Goal: Task Accomplishment & Management: Manage account settings

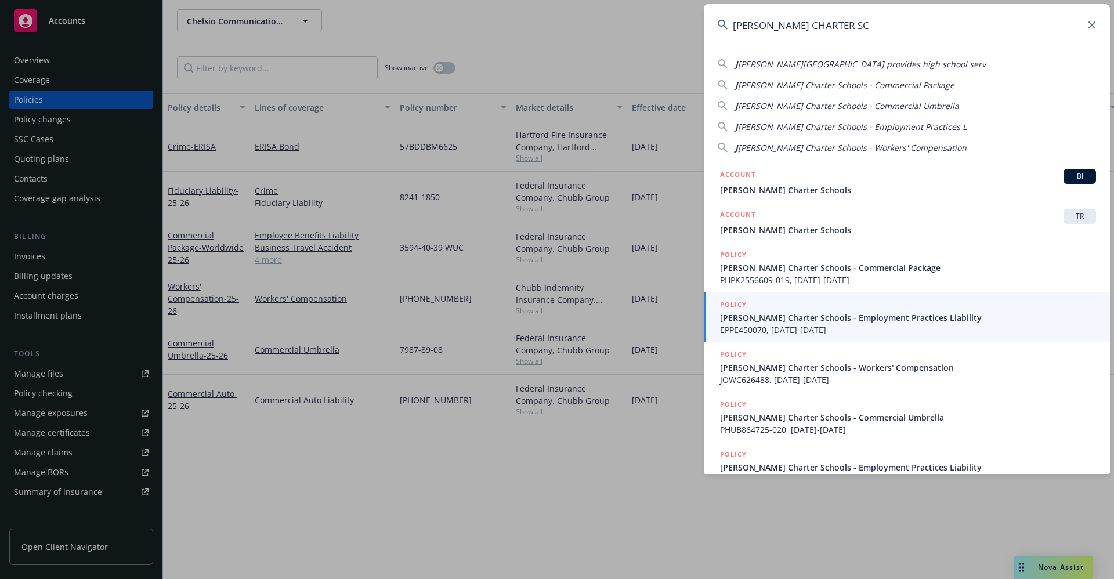
drag, startPoint x: 864, startPoint y: 25, endPoint x: 677, endPoint y: 25, distance: 186.9
click at [677, 25] on div "[PERSON_NAME] CHARTER SC J [PERSON_NAME][GEOGRAPHIC_DATA] provides high school …" at bounding box center [557, 289] width 1114 height 579
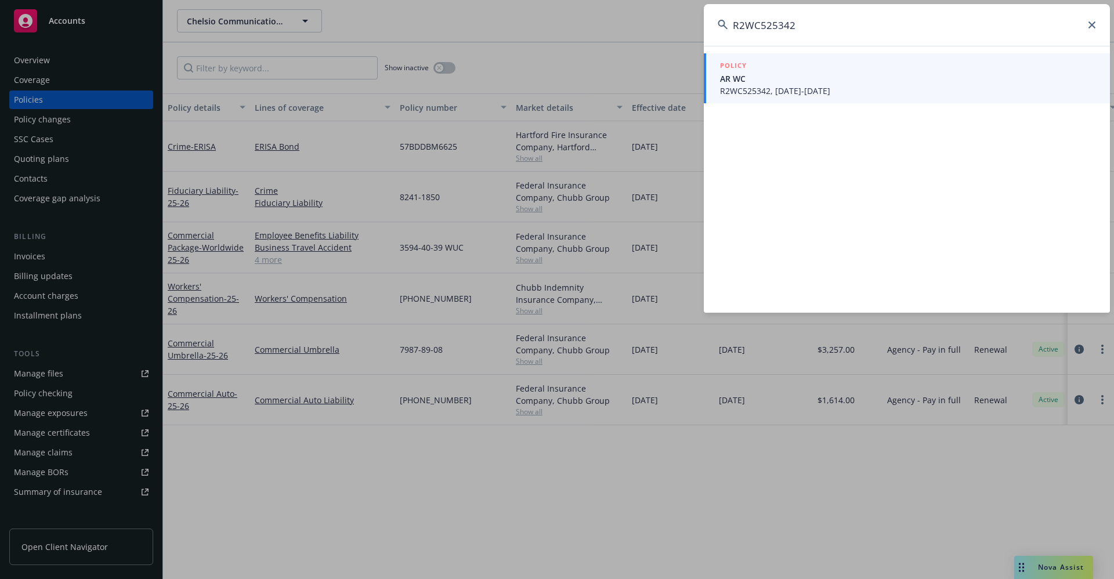
type input "R2WC525342"
drag, startPoint x: 808, startPoint y: 16, endPoint x: 698, endPoint y: 21, distance: 111.0
click at [698, 21] on div "R2WC525342 POLICY AR WC R2WC525342, [DATE]-[DATE]" at bounding box center [557, 289] width 1114 height 579
click at [764, 81] on span "AR WC" at bounding box center [908, 79] width 376 height 12
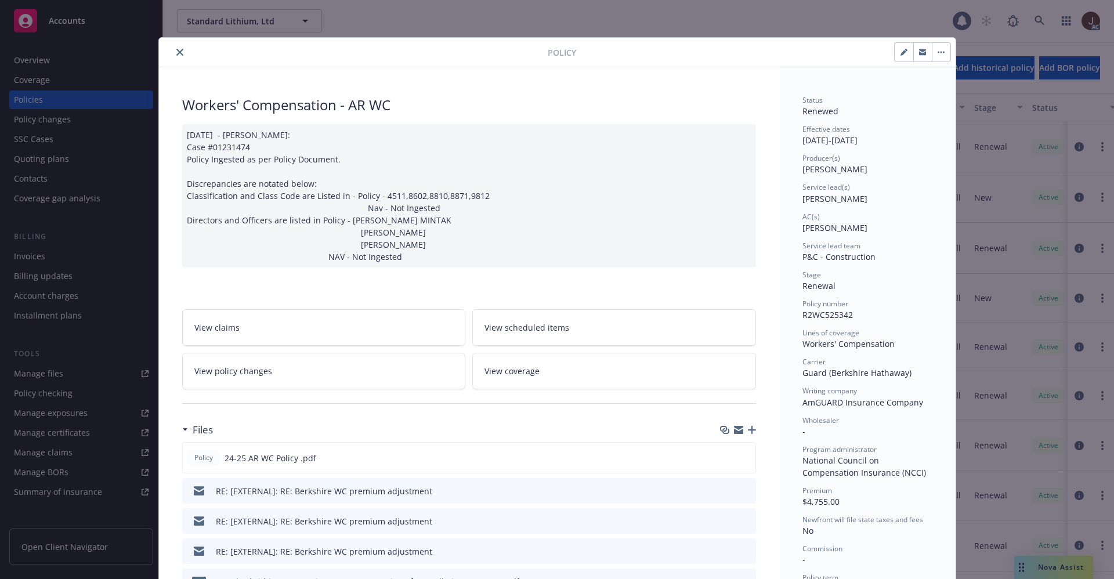
click at [173, 47] on button "close" at bounding box center [180, 52] width 14 height 14
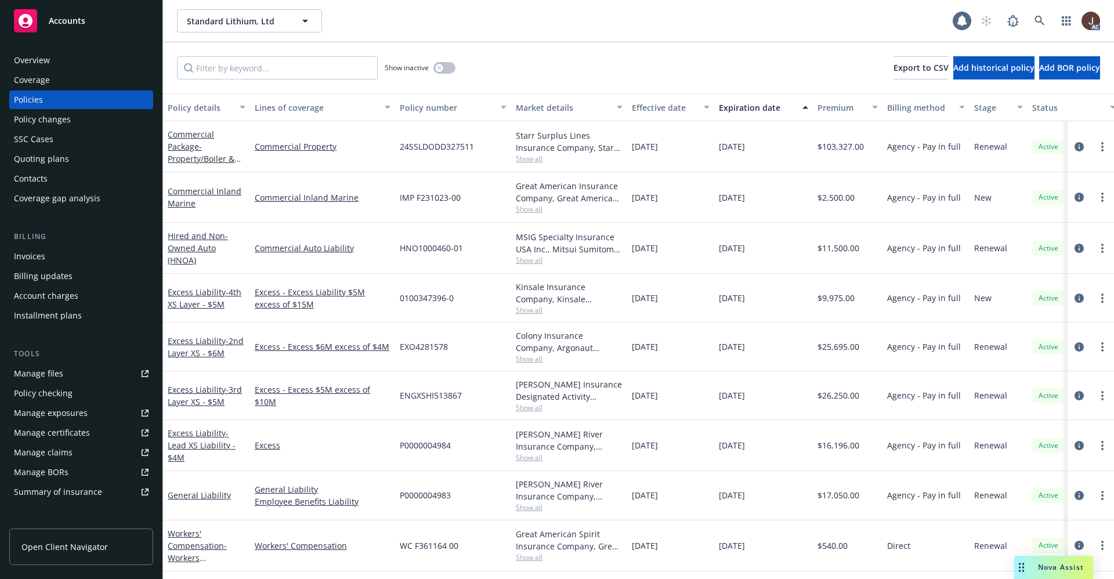
click at [32, 374] on div "Manage files" at bounding box center [38, 373] width 49 height 19
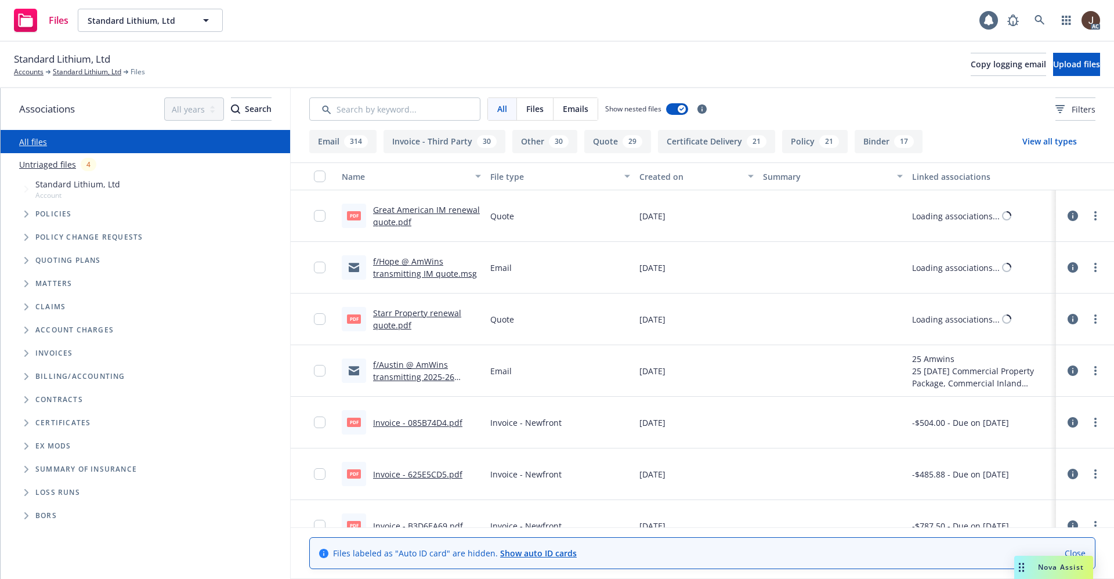
click at [66, 166] on link "Untriaged files" at bounding box center [47, 164] width 57 height 12
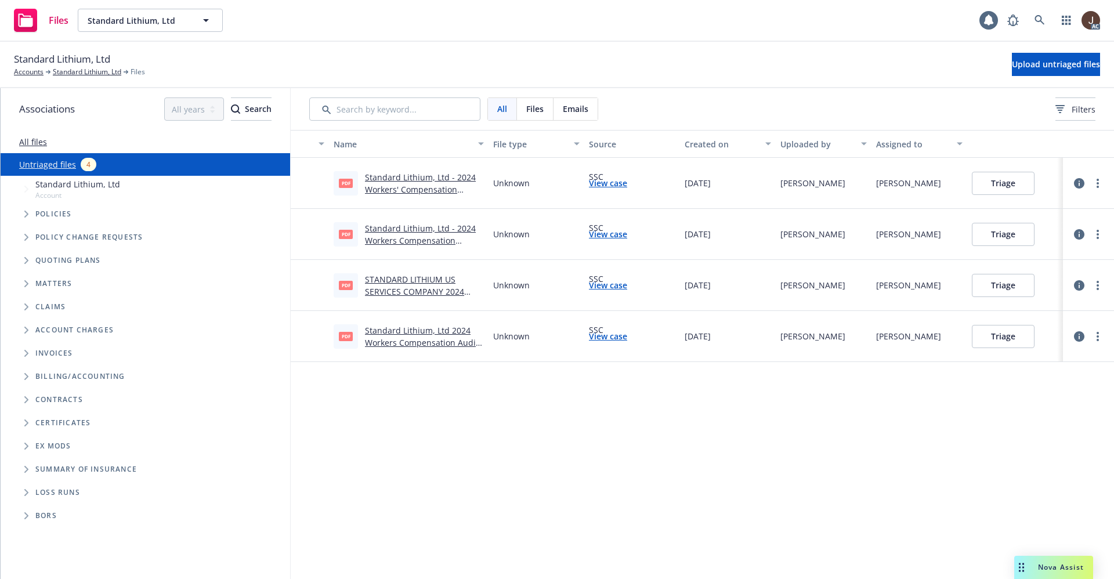
click at [612, 452] on div "Name File type Source Created on Uploaded by Assigned to pdf Standard Lithium, …" at bounding box center [702, 354] width 823 height 449
click at [1030, 69] on span "Upload untriaged files" at bounding box center [1056, 64] width 88 height 11
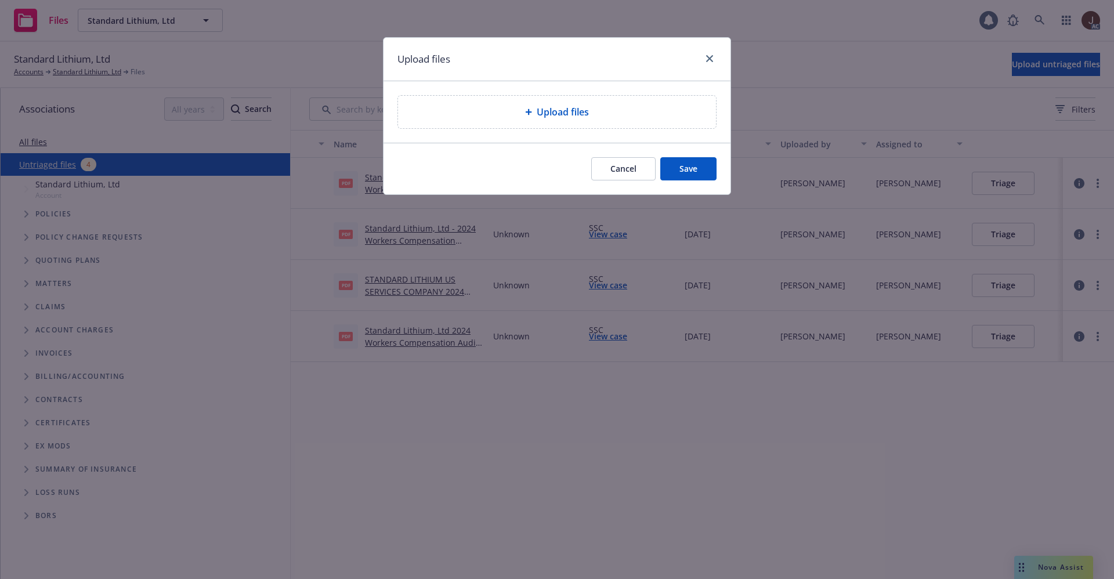
click at [546, 112] on span "Upload files" at bounding box center [563, 112] width 52 height 14
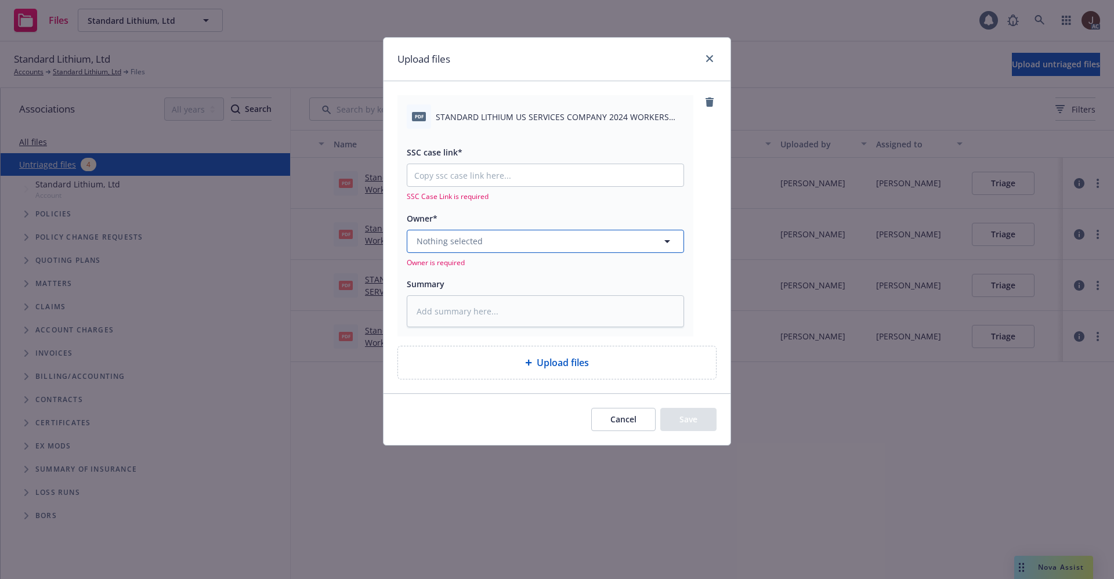
click at [510, 239] on button "Nothing selected" at bounding box center [545, 241] width 277 height 23
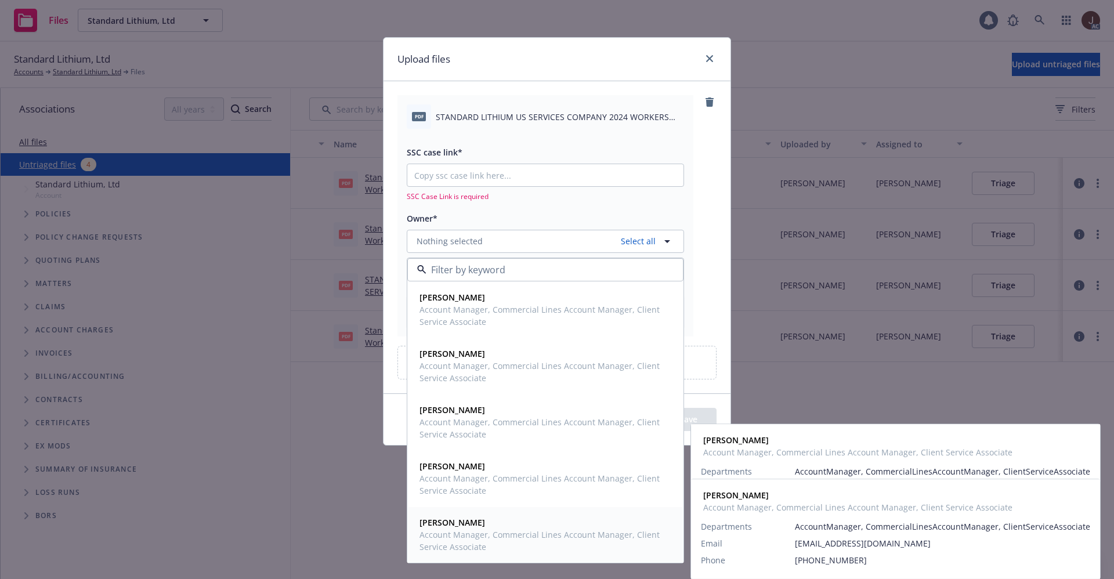
click at [466, 522] on strong "[PERSON_NAME]" at bounding box center [453, 522] width 66 height 11
type textarea "x"
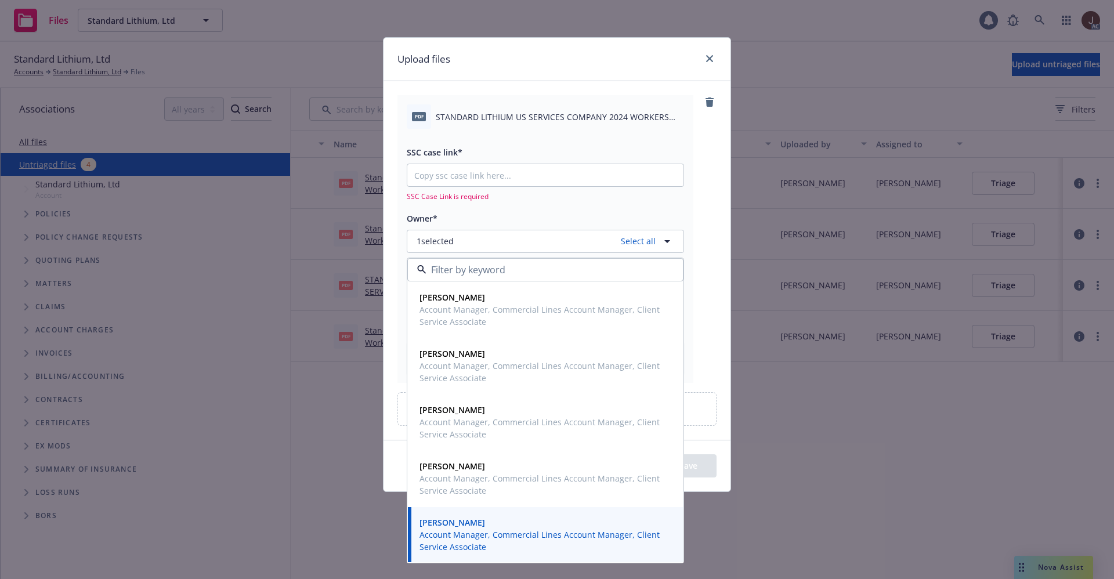
click at [706, 204] on div "pdf STANDARD LITHIUM US SERVICES COMPANY 2024 WORKERS COMPENSATION BALANCES DUE…" at bounding box center [557, 238] width 319 height 287
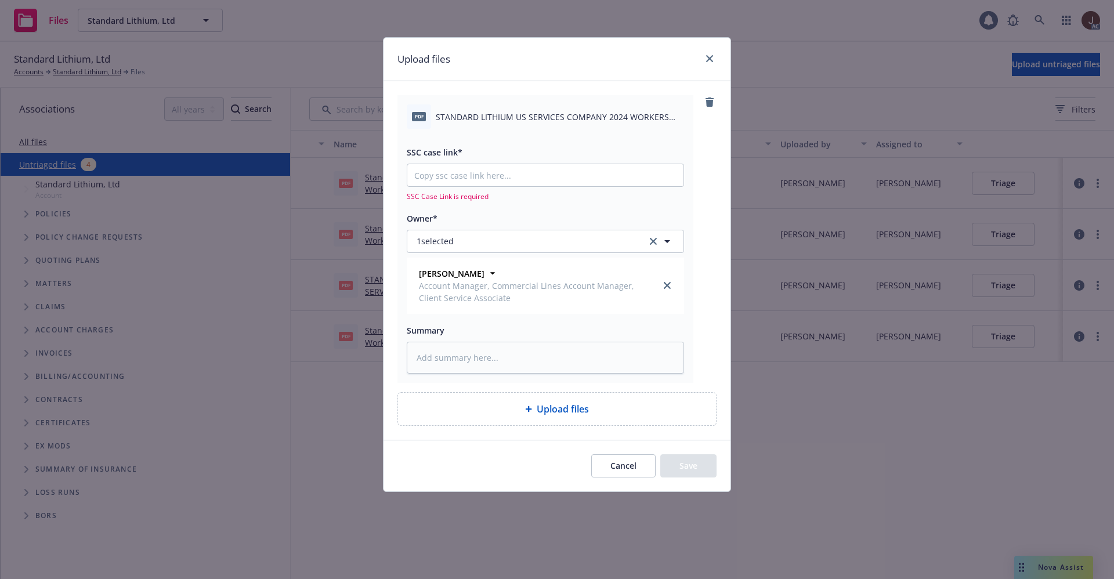
click at [511, 111] on span "STANDARD LITHIUM US SERVICES COMPANY 2024 WORKERS COMPENSATION BALANCES DUE AFT…" at bounding box center [560, 117] width 248 height 12
copy div "STANDARD LITHIUM US SERVICES COMPANY 2024 WORKERS COMPENSATION BALANCES DUE AFT…"
click at [469, 347] on textarea at bounding box center [545, 358] width 277 height 32
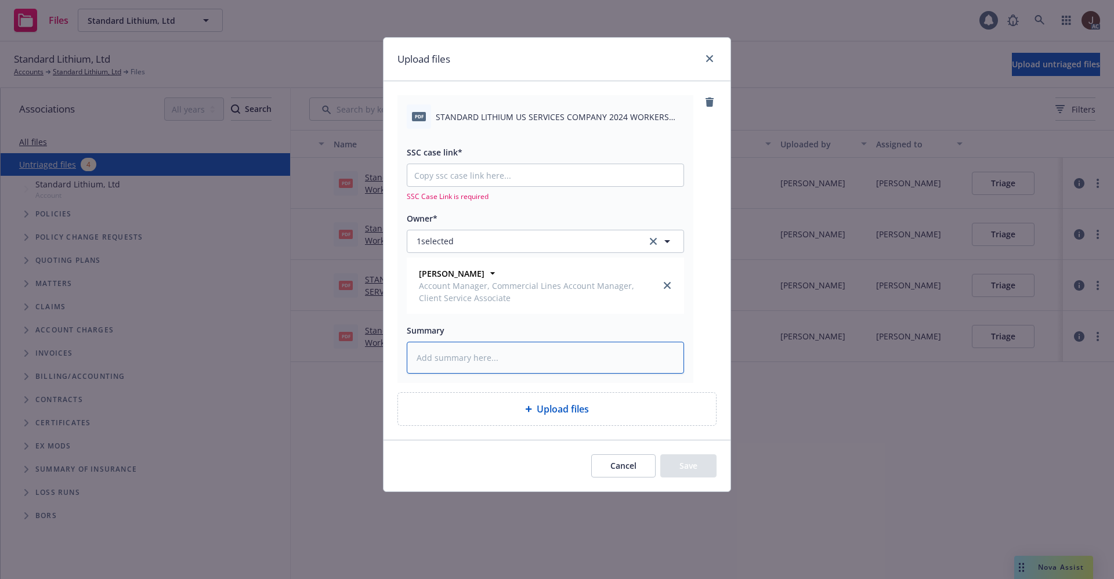
paste textarea "STANDARD LITHIUM US SERVICES COMPANY 2024 WORKERS COMPENSATION BALANCES DUE AFT…"
type textarea "STANDARD LITHIUM US SERVICES COMPANY 2024 WORKERS COMPENSATION BALANCES DUE AFT…"
type textarea "x"
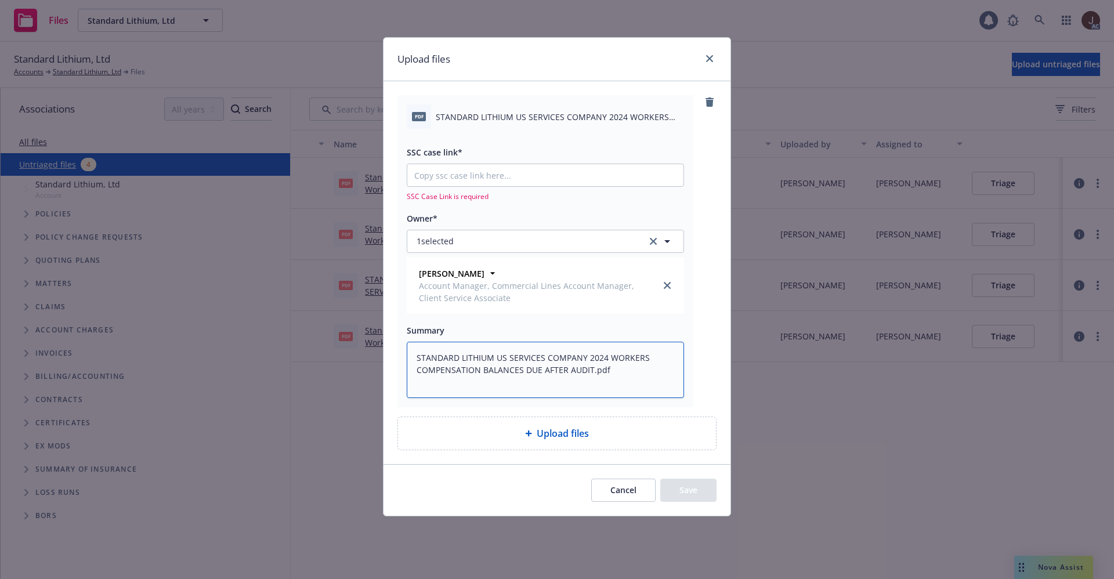
type textarea "STANDARD LITHIUM US SERVICES COMPANY 2024 WORKERS COMPENSATION BALANCES DUE AFT…"
click at [472, 169] on input "SSC case link*" at bounding box center [545, 175] width 276 height 22
paste input "https://newfront-ssc.lightning.force.com/lightning/r/Case/500Vz00000TdLS6IAN/vi…"
type textarea "x"
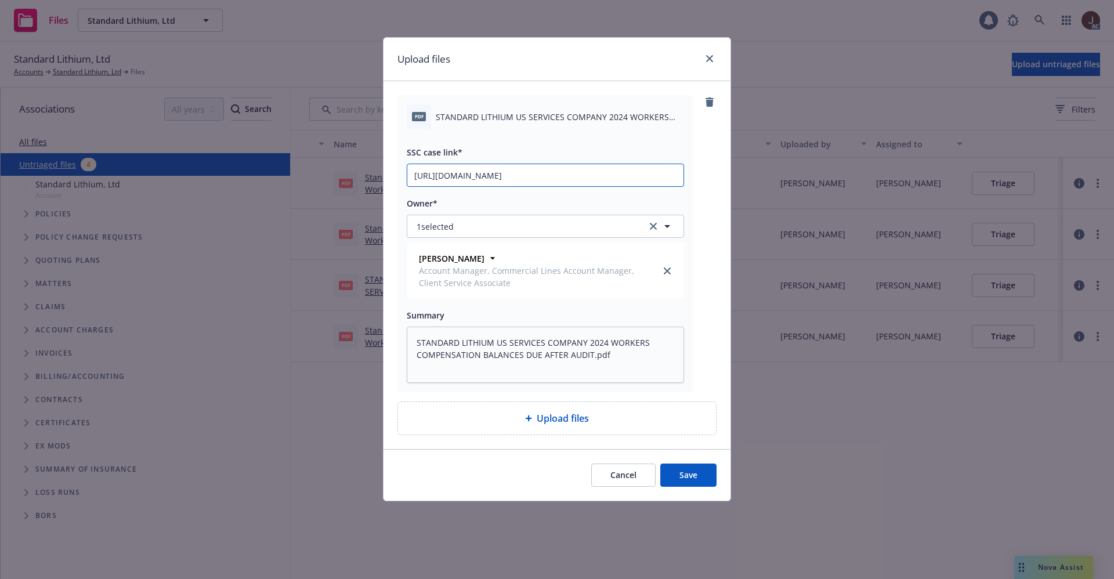
type input "https://newfront-ssc.lightning.force.com/lightning/r/Case/500Vz00000TdLS6IAN/vi…"
click at [702, 171] on div "pdf STANDARD LITHIUM US SERVICES COMPANY 2024 WORKERS COMPENSATION BALANCES DUE…" at bounding box center [557, 243] width 319 height 297
click at [692, 476] on button "Save" at bounding box center [688, 475] width 56 height 23
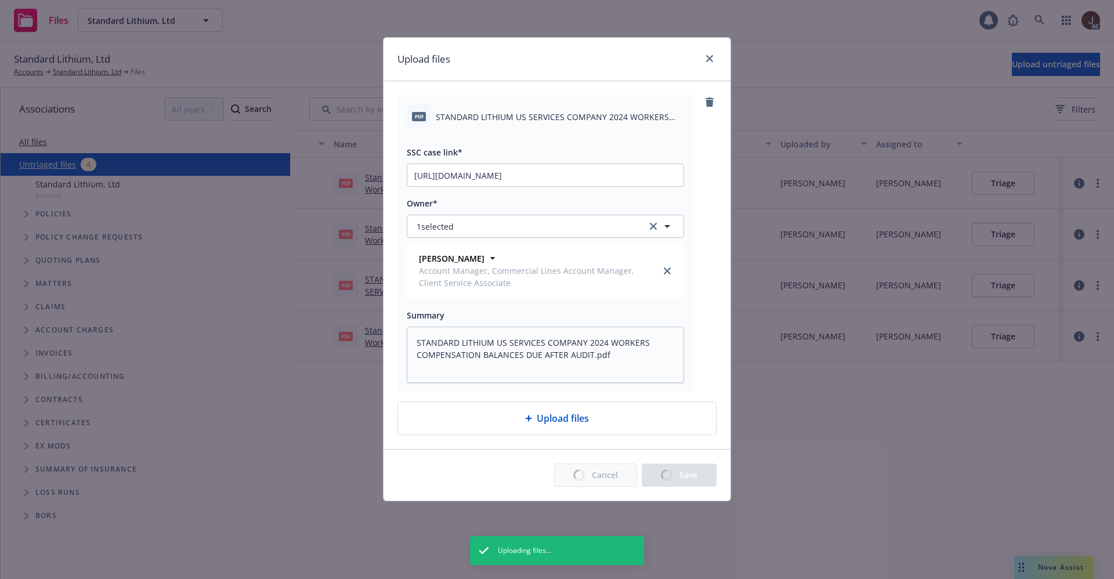
type textarea "x"
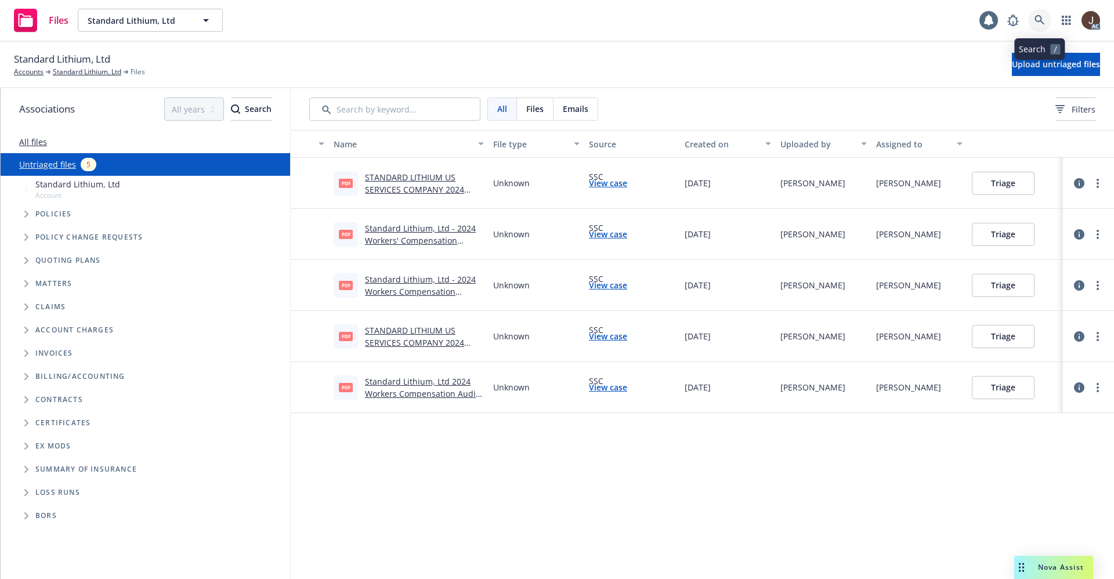
click at [1036, 24] on icon at bounding box center [1040, 20] width 10 height 10
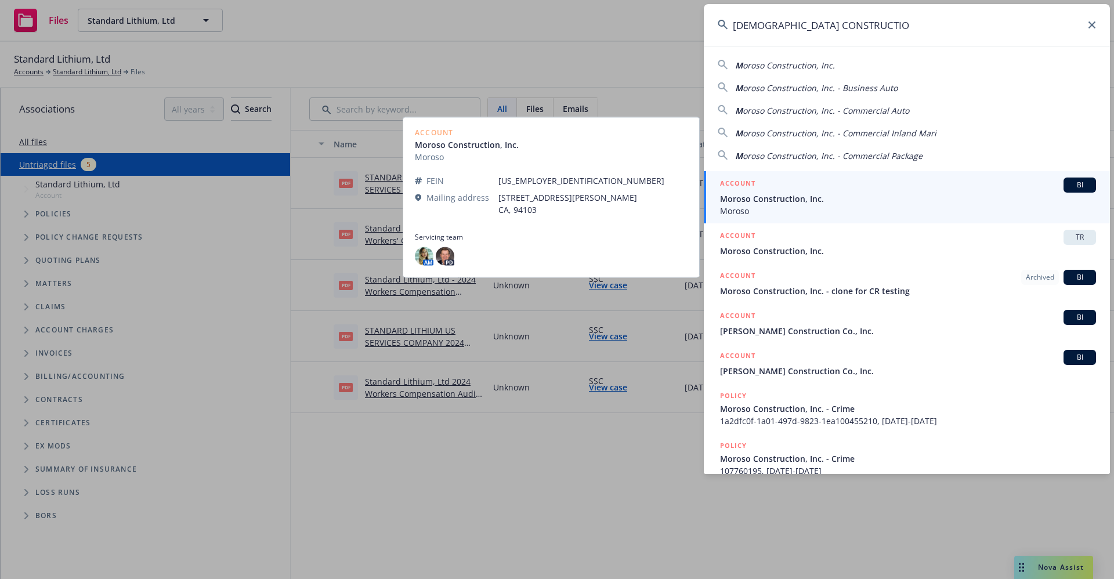
type input "MOROSO CONSTRUCTIO"
click at [767, 203] on span "Moroso Construction, Inc." at bounding box center [908, 199] width 376 height 12
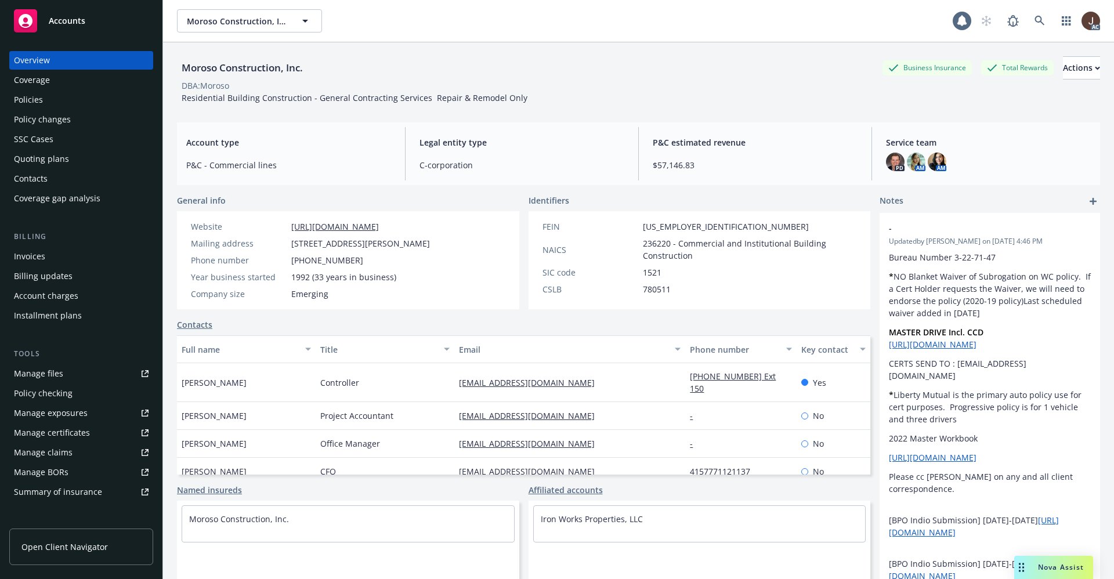
scroll to position [174, 0]
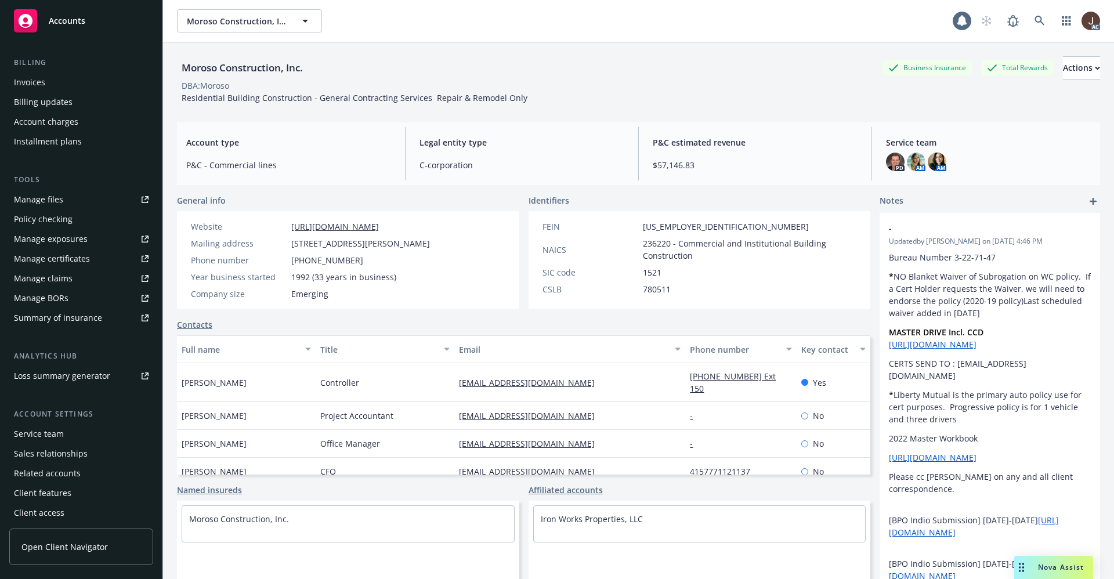
click at [41, 436] on div "Service team" at bounding box center [39, 434] width 50 height 19
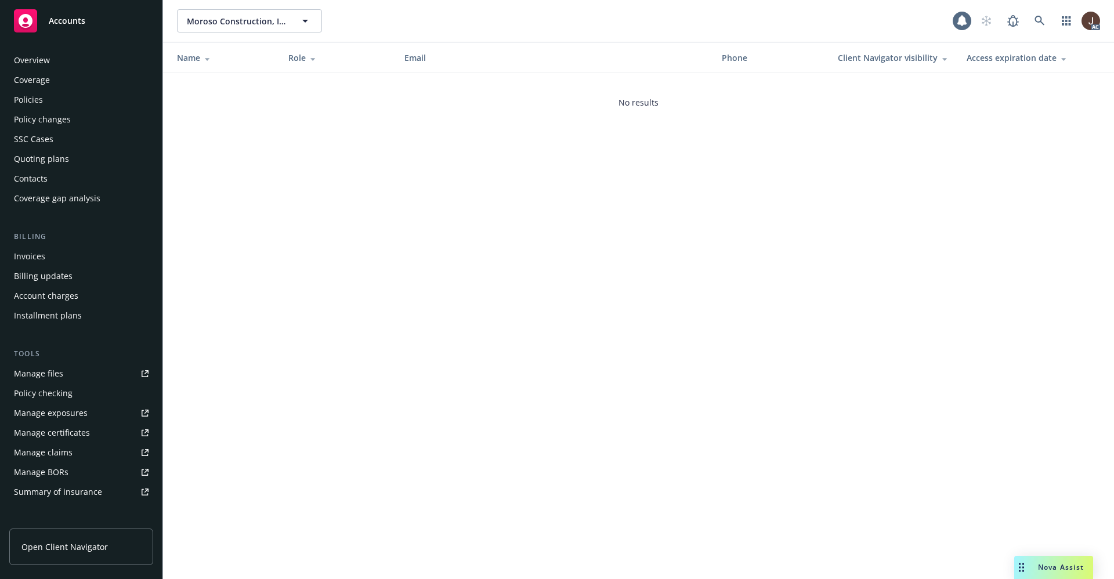
scroll to position [177, 0]
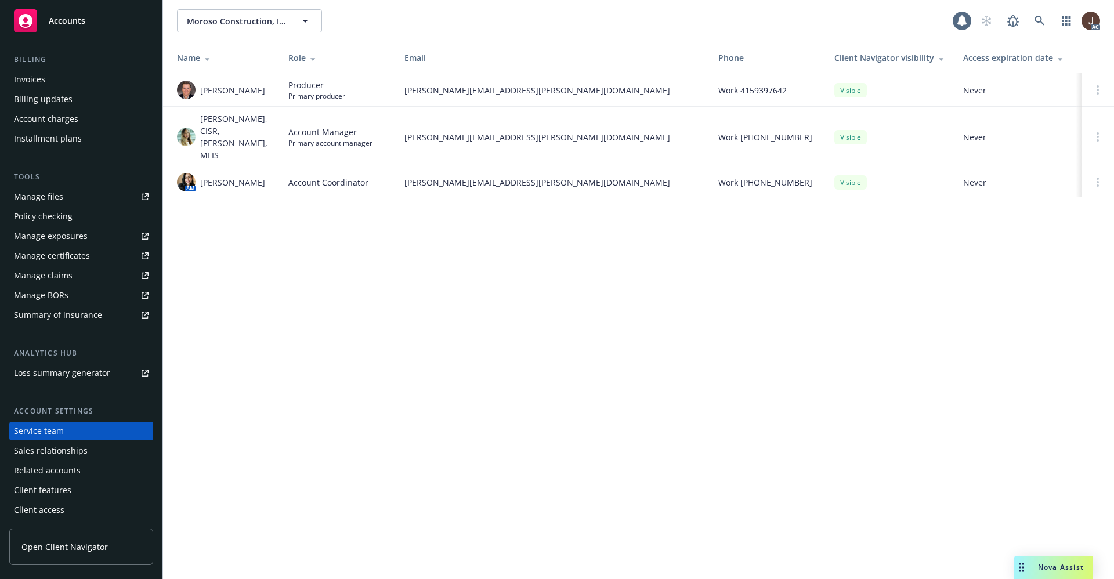
click at [226, 176] on span "Yvette Cordova" at bounding box center [232, 182] width 65 height 12
copy span "Yvette Cordova"
click at [1034, 15] on link at bounding box center [1039, 20] width 23 height 23
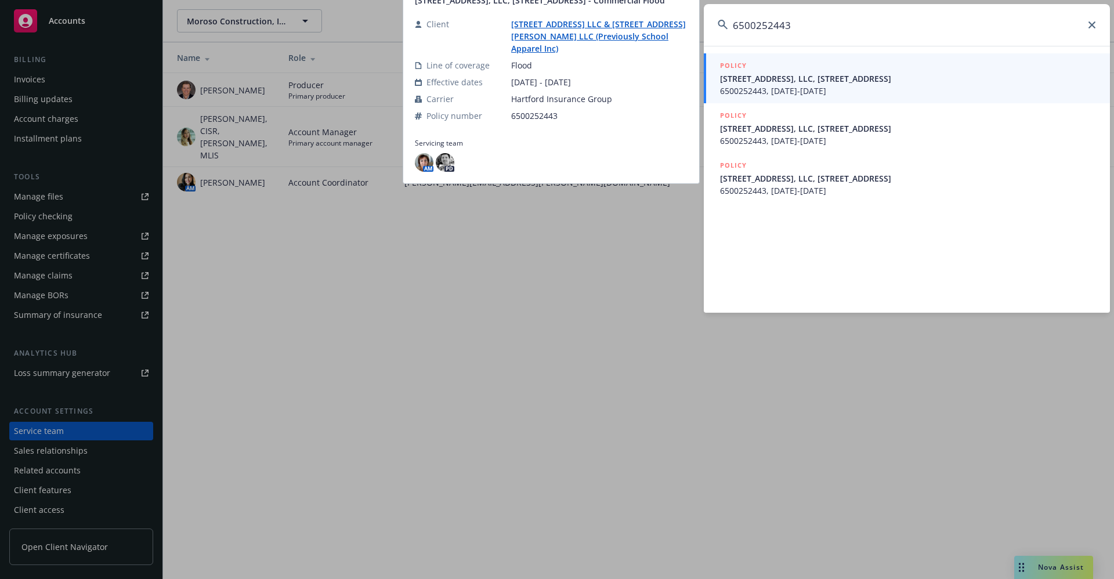
type input "6500252443"
click at [820, 94] on span "6500252443, 09/05/2022-09/05/2023" at bounding box center [908, 91] width 376 height 12
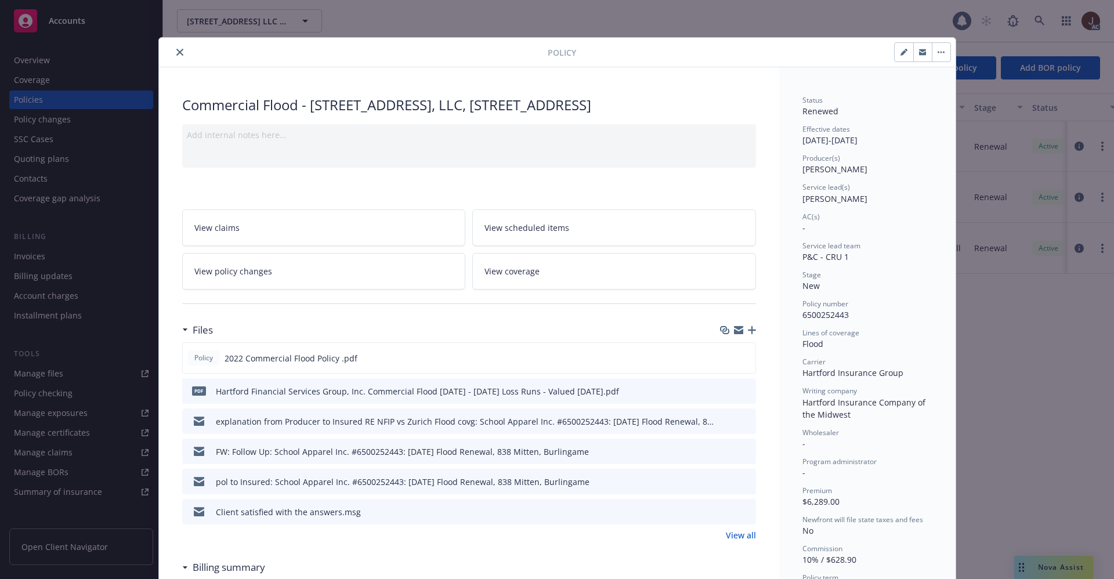
click at [183, 51] on div at bounding box center [356, 52] width 384 height 14
click at [173, 46] on button "close" at bounding box center [180, 52] width 14 height 14
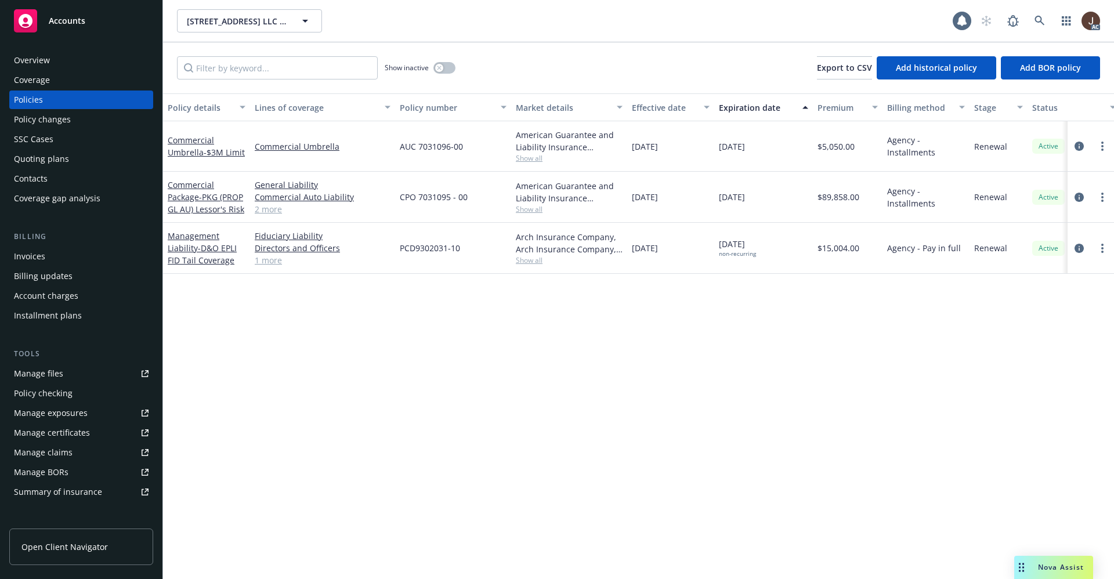
click at [40, 55] on div "Overview" at bounding box center [32, 60] width 36 height 19
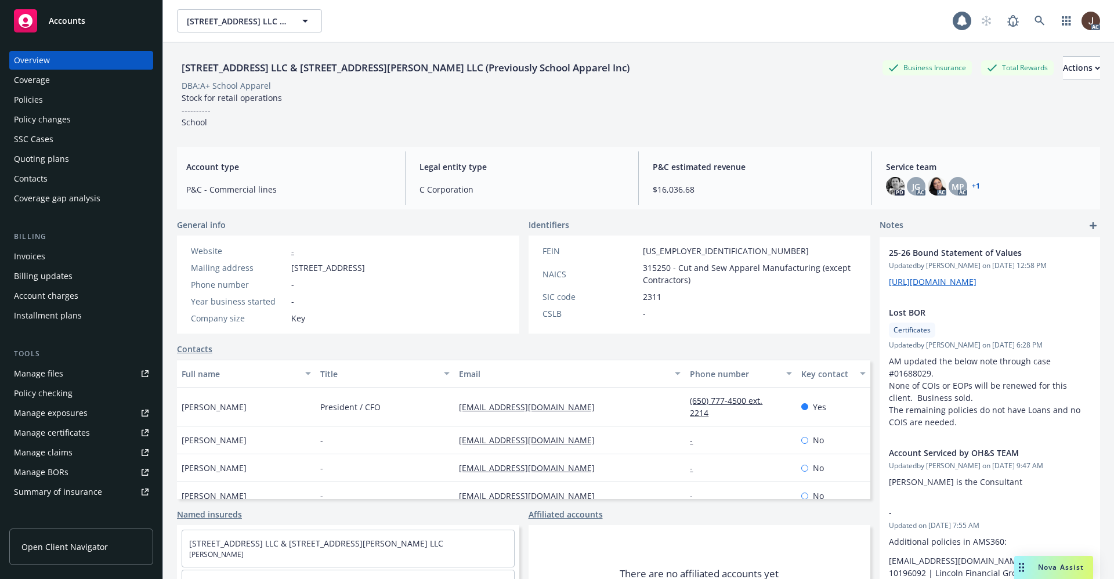
click at [246, 73] on div "838 Mitten Road LLC & 300 West Bradley Street LLC (Previously School Apparel In…" at bounding box center [405, 67] width 457 height 15
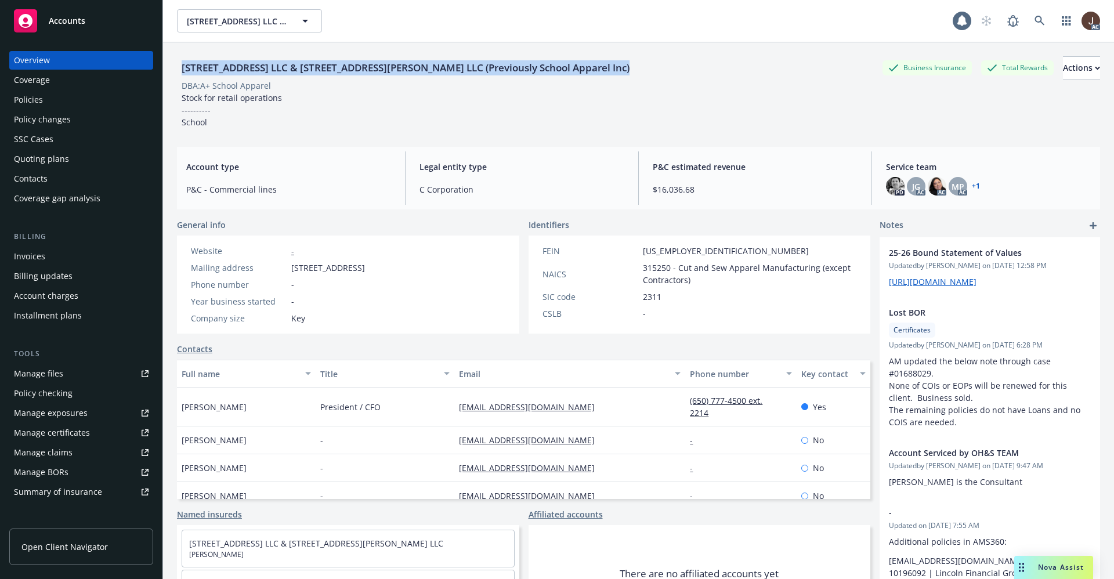
click at [246, 73] on div "838 Mitten Road LLC & 300 West Bradley Street LLC (Previously School Apparel In…" at bounding box center [405, 67] width 457 height 15
copy div "838 Mitten Road LLC & 300 West Bradley Street LLC (Previously School Apparel In…"
